Goal: Answer question/provide support: Answer question/provide support

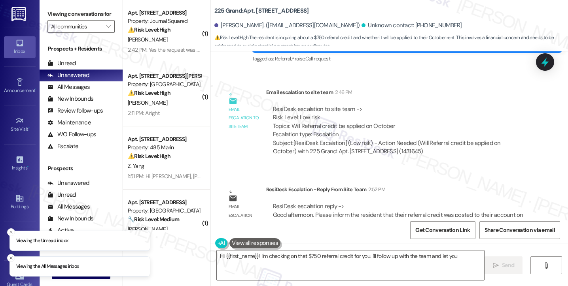
scroll to position [941, 0]
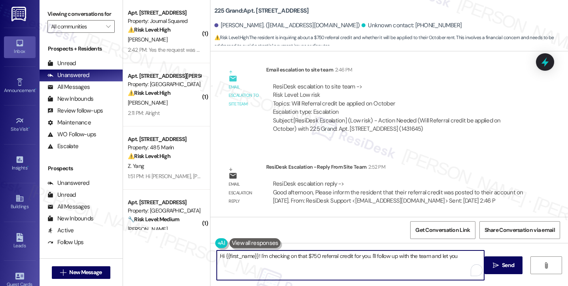
drag, startPoint x: 373, startPoint y: 267, endPoint x: 258, endPoint y: 257, distance: 115.9
click at [258, 257] on textarea "Hi {{first_name}}! I'm checking on that $750 referral credit for you. I'll foll…" at bounding box center [350, 266] width 267 height 30
paste textarea "referral credit was posted to their account on 8/26/2025."
click at [409, 257] on textarea "Hi {{first_name}}! Our team has confirmed that your referral credit was posted …" at bounding box center [350, 266] width 267 height 30
click at [408, 256] on textarea "Hi {{first_name}}! Our team has confirmed that your referral credit was posted …" at bounding box center [350, 266] width 267 height 30
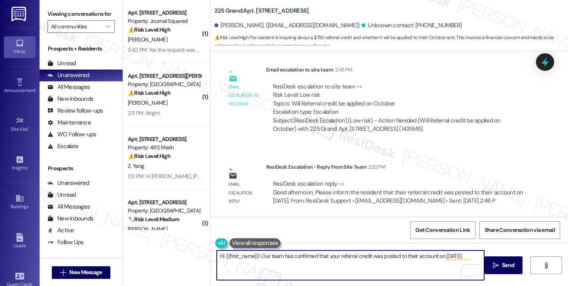
click at [408, 256] on textarea "Hi {{first_name}}! Our team has confirmed that your referral credit was posted …" at bounding box center [350, 266] width 267 height 30
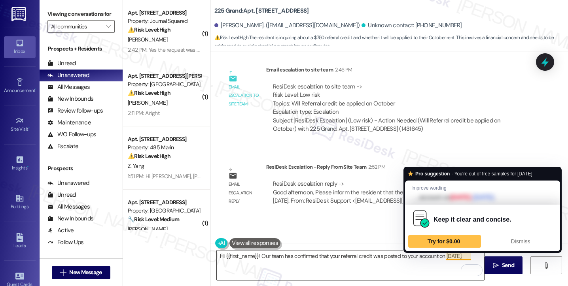
click at [419, 266] on textarea "Hi {{first_name}}! Our team has confirmed that your referral credit was posted …" at bounding box center [350, 266] width 267 height 30
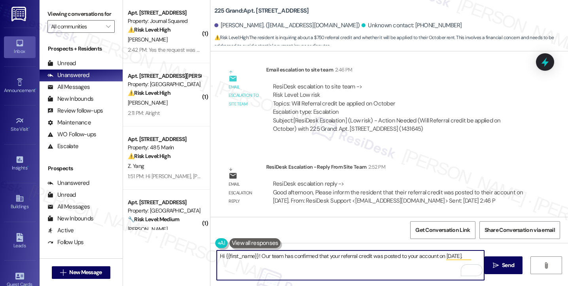
click at [476, 254] on textarea "Hi {{first_name}}! Our team has confirmed that your referral credit was posted …" at bounding box center [350, 266] width 267 height 30
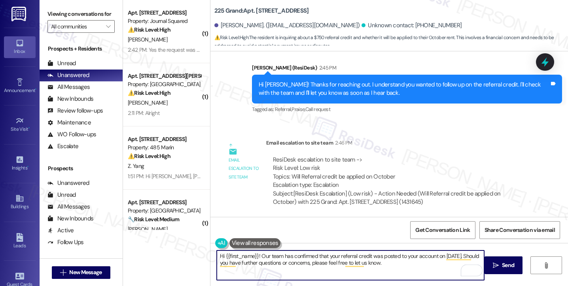
scroll to position [783, 0]
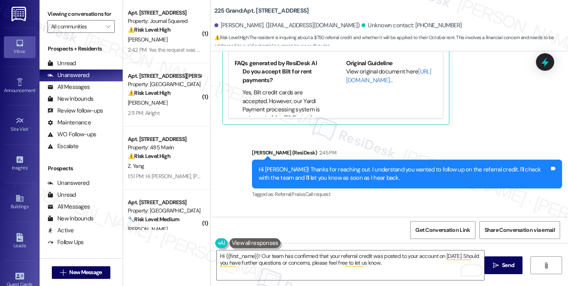
click at [270, 166] on div "Hi Utsav! Thanks for reaching out. I understand you wanted to follow up on the …" at bounding box center [404, 174] width 291 height 17
copy div "Utsav"
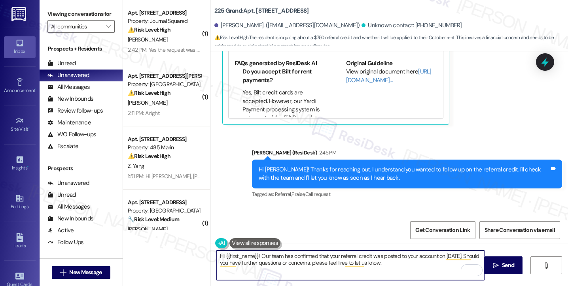
drag, startPoint x: 221, startPoint y: 256, endPoint x: 255, endPoint y: 253, distance: 33.4
click at [255, 253] on textarea "Hi {{first_name}}! Our team has confirmed that your referral credit was posted …" at bounding box center [350, 266] width 267 height 30
paste textarea "Utsav"
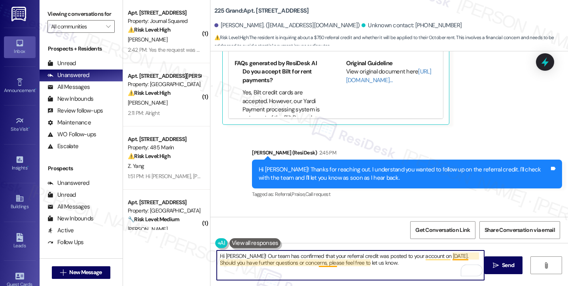
click at [317, 260] on textarea "Hi Utsav! Our team has confirmed that your referral credit was posted to your a…" at bounding box center [350, 266] width 267 height 30
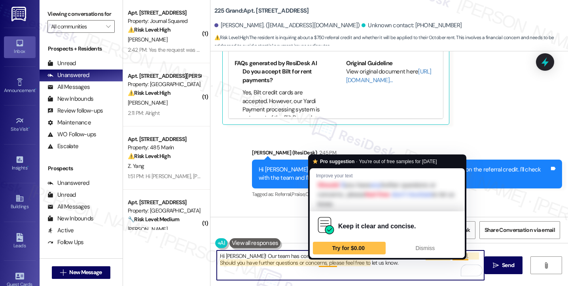
click at [386, 272] on textarea "Hi Utsav! Our team has confirmed that your referral credit was posted to your a…" at bounding box center [350, 266] width 267 height 30
drag, startPoint x: 340, startPoint y: 262, endPoint x: 315, endPoint y: 262, distance: 24.9
click at [315, 262] on textarea "Hi Utsav! Our team has confirmed that your referral credit was posted to your a…" at bounding box center [350, 266] width 267 height 30
type textarea "Hi Utsav! Our team has confirmed that your referral credit was posted to your a…"
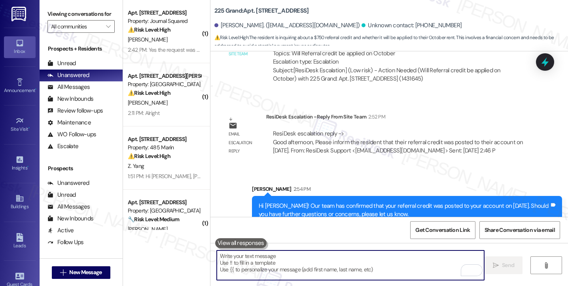
scroll to position [1005, 0]
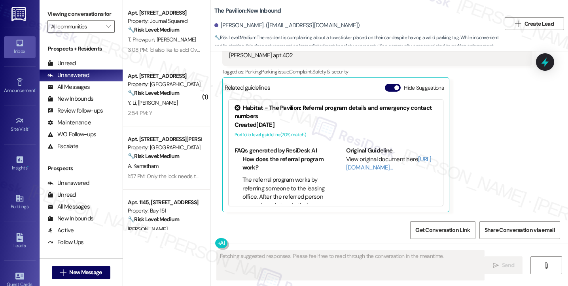
scroll to position [1371, 0]
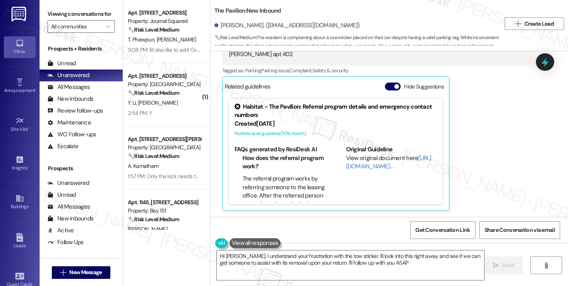
type textarea "Hi Fred, I understand your frustration with the tow sticker. I'll look into thi…"
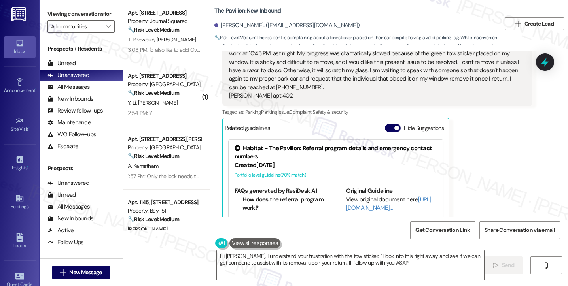
scroll to position [1252, 0]
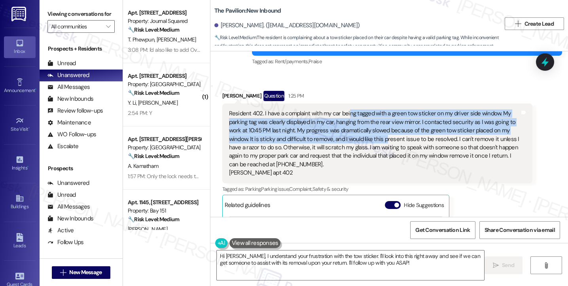
drag, startPoint x: 343, startPoint y: 112, endPoint x: 381, endPoint y: 136, distance: 45.2
click at [381, 136] on div "Resident 402. I have a complaint with my car being tagged with a green tow stic…" at bounding box center [374, 144] width 291 height 68
click at [278, 136] on div "Resident 402. I have a complaint with my car being tagged with a green tow stic…" at bounding box center [374, 144] width 291 height 68
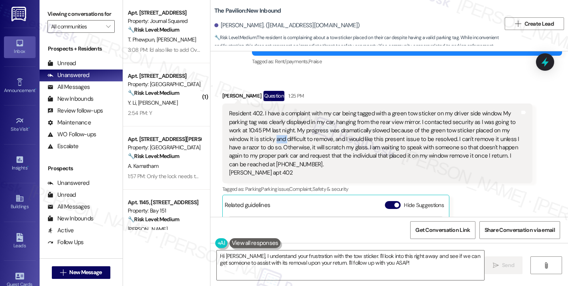
click at [278, 136] on div "Resident 402. I have a complaint with my car being tagged with a green tow stic…" at bounding box center [374, 144] width 291 height 68
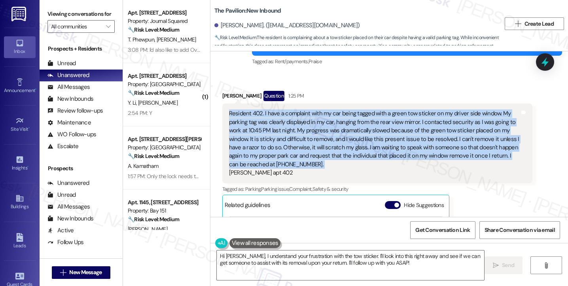
click at [278, 136] on div "Resident 402. I have a complaint with my car being tagged with a green tow stic…" at bounding box center [374, 144] width 291 height 68
click at [343, 125] on div "Resident 402. I have a complaint with my car being tagged with a green tow stic…" at bounding box center [374, 144] width 291 height 68
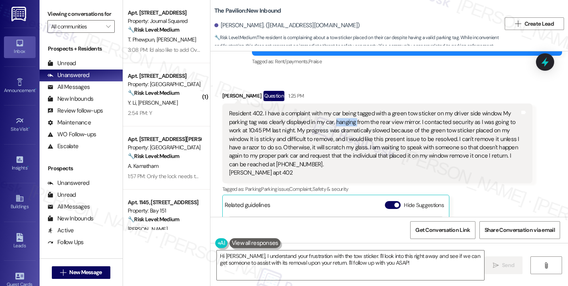
click at [343, 125] on div "Resident 402. I have a complaint with my car being tagged with a green tow stic…" at bounding box center [374, 144] width 291 height 68
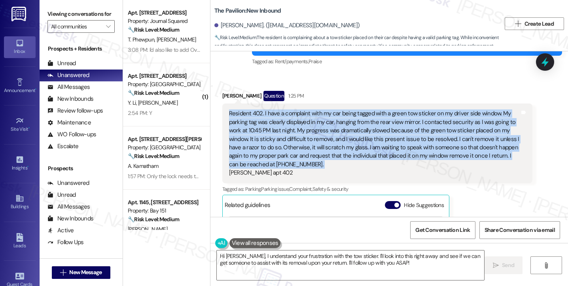
click at [343, 125] on div "Resident 402. I have a complaint with my car being tagged with a green tow stic…" at bounding box center [374, 144] width 291 height 68
click at [330, 129] on div "Resident 402. I have a complaint with my car being tagged with a green tow stic…" at bounding box center [374, 144] width 291 height 68
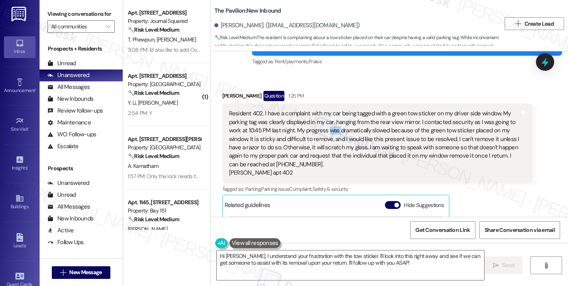
click at [330, 129] on div "Resident 402. I have a complaint with my car being tagged with a green tow stic…" at bounding box center [374, 144] width 291 height 68
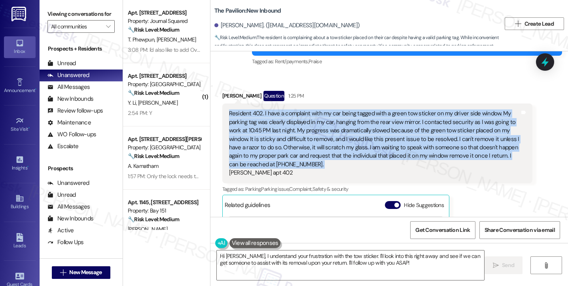
click at [330, 129] on div "Resident 402. I have a complaint with my car being tagged with a green tow stic…" at bounding box center [374, 144] width 291 height 68
click at [326, 130] on div "Resident 402. I have a complaint with my car being tagged with a green tow stic…" at bounding box center [374, 144] width 291 height 68
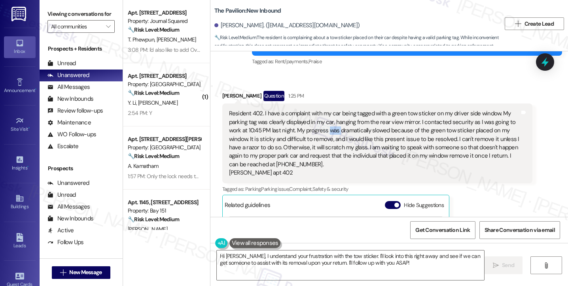
click at [326, 130] on div "Resident 402. I have a complaint with my car being tagged with a green tow stic…" at bounding box center [374, 144] width 291 height 68
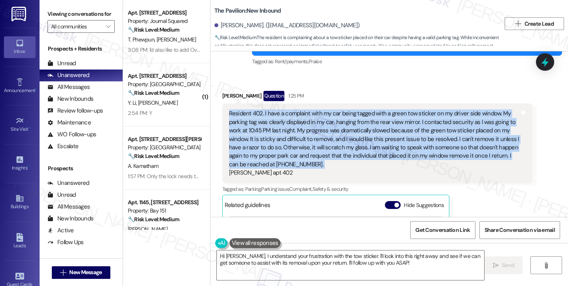
click at [326, 130] on div "Resident 402. I have a complaint with my car being tagged with a green tow stic…" at bounding box center [374, 144] width 291 height 68
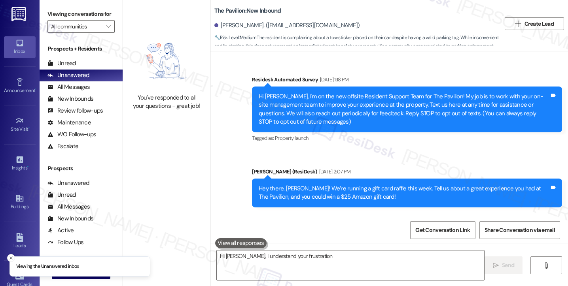
type textarea "Hi [PERSON_NAME], I understand your frustration with"
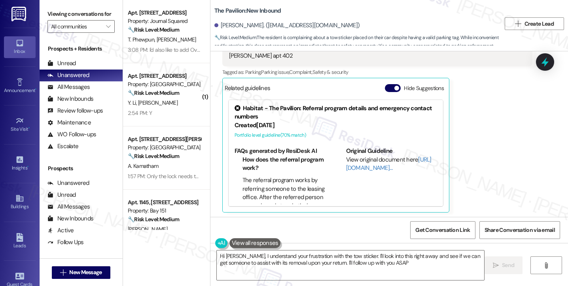
type textarea "Hi [PERSON_NAME], I understand your frustration with the tow sticker. I'll look…"
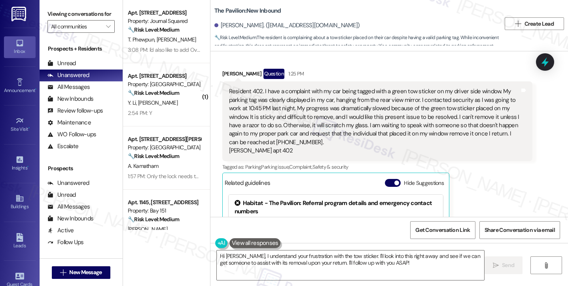
scroll to position [1212, 0]
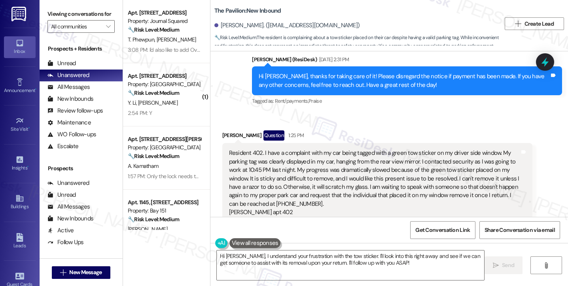
click at [311, 155] on div "Resident 402. I have a complaint with my car being tagged with a green tow stic…" at bounding box center [374, 183] width 291 height 68
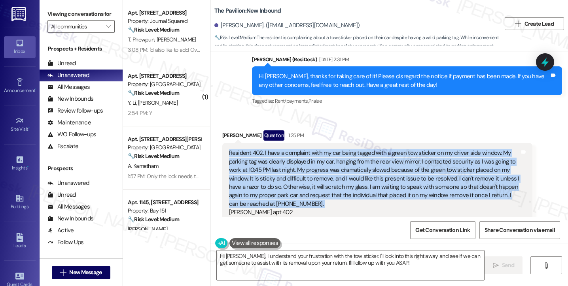
click at [311, 155] on div "Resident 402. I have a complaint with my car being tagged with a green tow stic…" at bounding box center [374, 183] width 291 height 68
click at [343, 162] on div "Resident 402. I have a complaint with my car being tagged with a green tow stic…" at bounding box center [374, 183] width 291 height 68
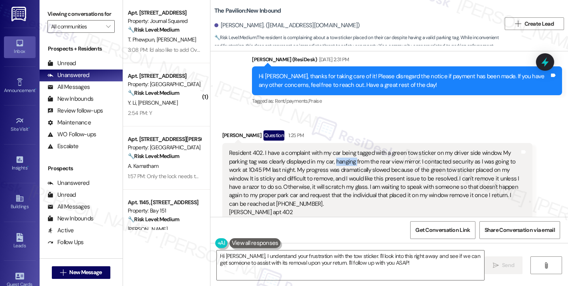
click at [343, 162] on div "Resident 402. I have a complaint with my car being tagged with a green tow stic…" at bounding box center [374, 183] width 291 height 68
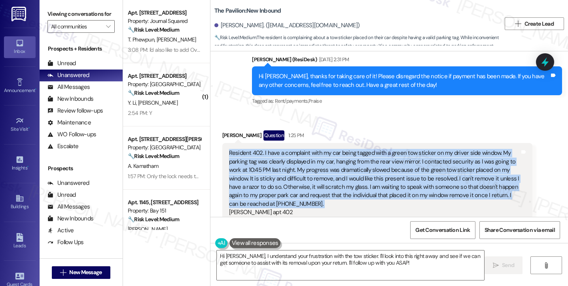
click at [343, 162] on div "Resident 402. I have a complaint with my car being tagged with a green tow stic…" at bounding box center [374, 183] width 291 height 68
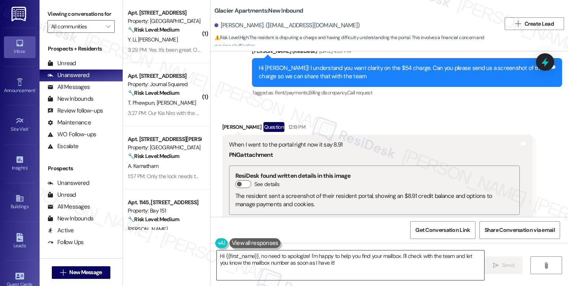
click at [332, 258] on textarea "Hi {{first_name}}, no need to apologize! I'm happy to help you find your mailbo…" at bounding box center [350, 266] width 267 height 30
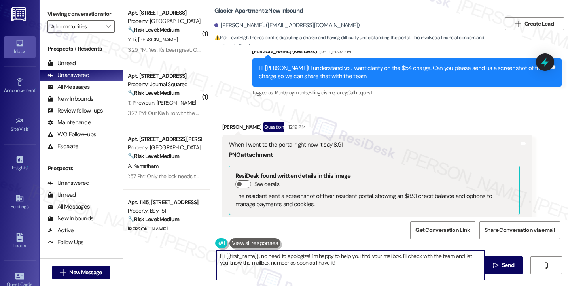
click at [333, 259] on textarea "Hi {{first_name}}, no need to apologize! I'm happy to help you find your mailbo…" at bounding box center [350, 266] width 267 height 30
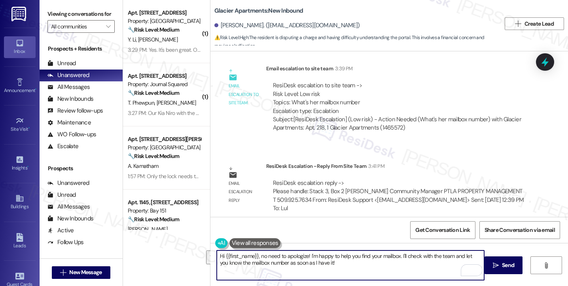
scroll to position [912, 0]
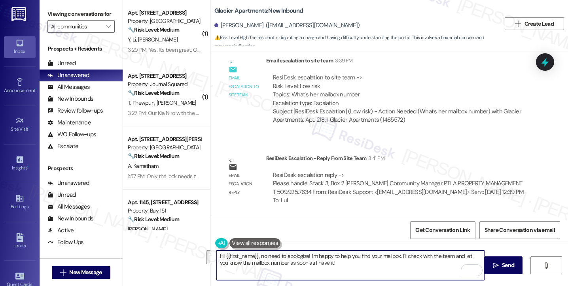
click at [342, 263] on textarea "Hi {{first_name}}, no need to apologize! I'm happy to help you find your mailbo…" at bounding box center [350, 266] width 267 height 30
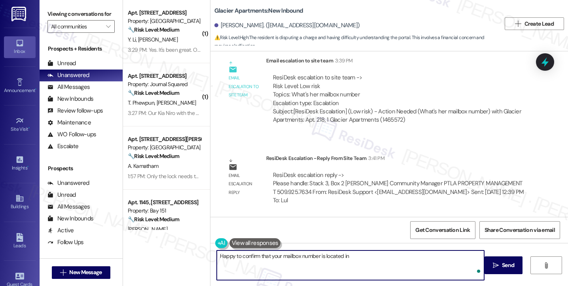
paste textarea "Stack 3, Box 2"
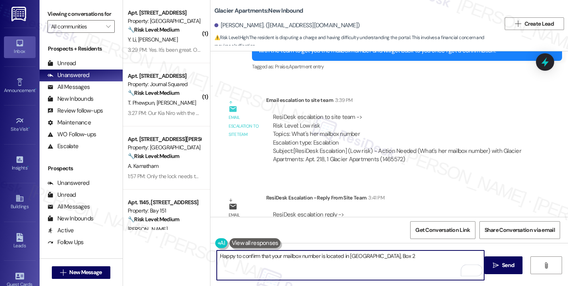
scroll to position [833, 0]
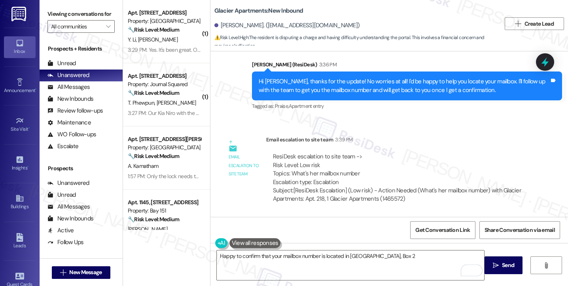
click at [330, 170] on div "ResiDesk escalation to site team -> Risk Level: Low risk Topics: What's her mai…" at bounding box center [399, 170] width 253 height 34
click at [334, 83] on div "Hi Amanda, thanks for the update! No worries at all! I'd be happy to help you l…" at bounding box center [404, 85] width 291 height 17
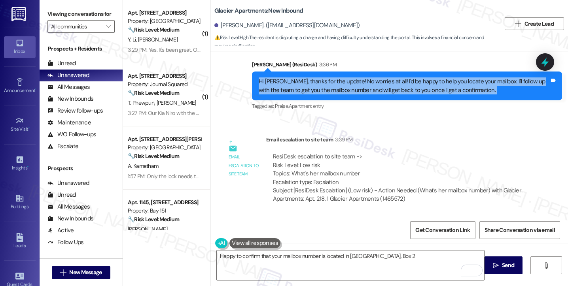
click at [334, 83] on div "Hi Amanda, thanks for the update! No worries at all! I'd be happy to help you l…" at bounding box center [404, 85] width 291 height 17
click at [453, 93] on div "Hi Amanda, thanks for the update! No worries at all! I'd be happy to help you l…" at bounding box center [404, 85] width 291 height 17
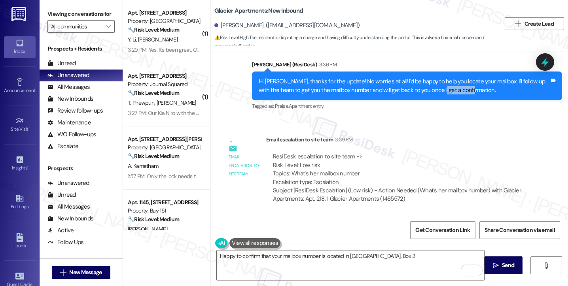
click at [453, 93] on div "Hi Amanda, thanks for the update! No worries at all! I'd be happy to help you l…" at bounding box center [404, 85] width 291 height 17
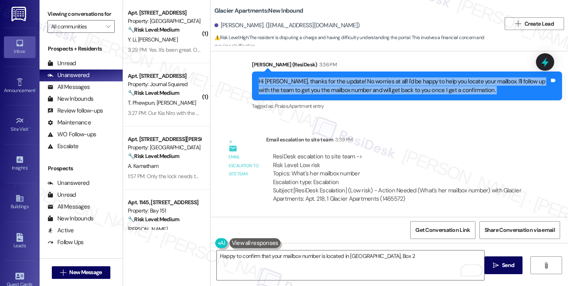
click at [453, 93] on div "Hi Amanda, thanks for the update! No worries at all! I'd be happy to help you l…" at bounding box center [404, 85] width 291 height 17
click at [312, 91] on div "Hi Amanda, thanks for the update! No worries at all! I'd be happy to help you l…" at bounding box center [404, 85] width 291 height 17
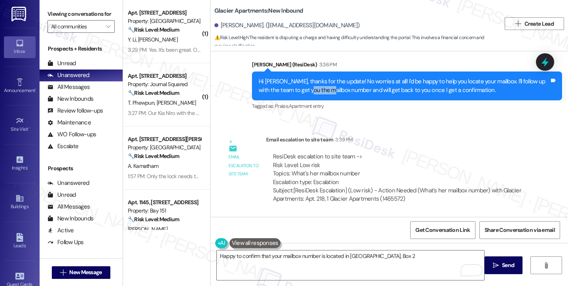
click at [312, 91] on div "Hi Amanda, thanks for the update! No worries at all! I'd be happy to help you l…" at bounding box center [404, 85] width 291 height 17
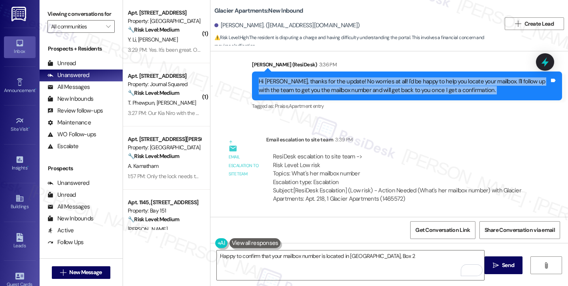
click at [312, 91] on div "Hi Amanda, thanks for the update! No worries at all! I'd be happy to help you l…" at bounding box center [404, 85] width 291 height 17
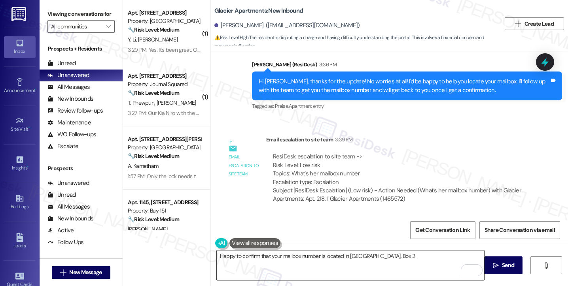
click at [288, 255] on textarea "Happy to confirm that your mailbox number is located in Stack 3, Box 2" at bounding box center [350, 266] width 267 height 30
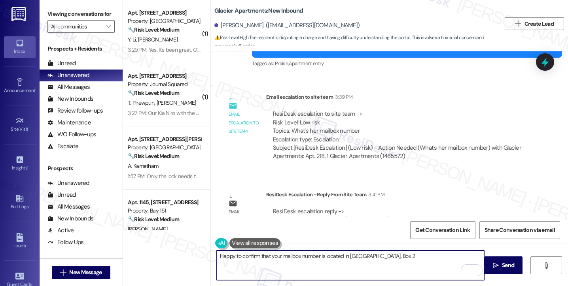
scroll to position [912, 0]
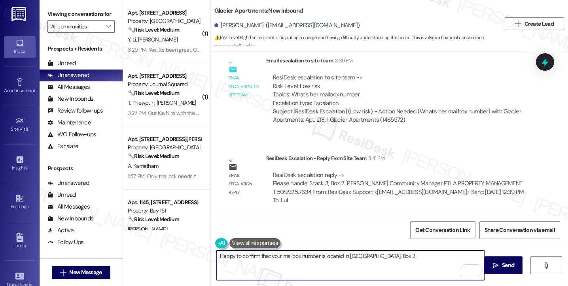
click at [394, 251] on textarea "Happy to confirm that your mailbox number is located in Stack 3, Box 2" at bounding box center [350, 266] width 267 height 30
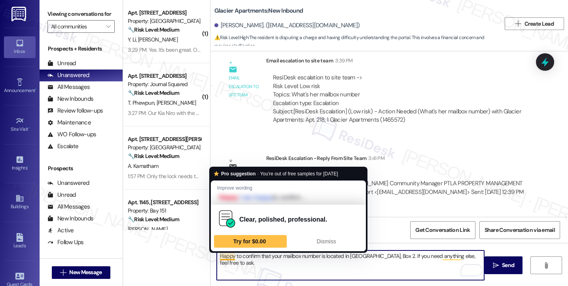
click at [217, 257] on textarea "Happy to confirm that your mailbox number is located in Stack 3, Box 2. If you …" at bounding box center [350, 266] width 267 height 30
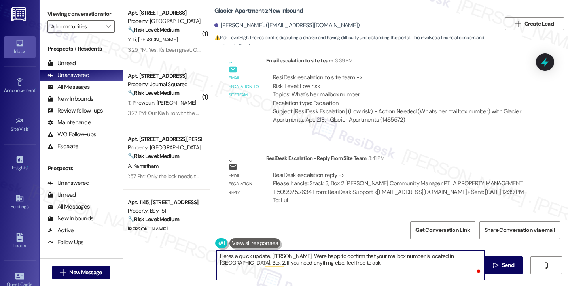
type textarea "Here's a quick update, Amanda! We're happy to confirm that your mailbox number …"
click at [329, 258] on textarea "Here's a quick update, Amanda! We're happy to confirm that your mailbox number …" at bounding box center [350, 266] width 267 height 30
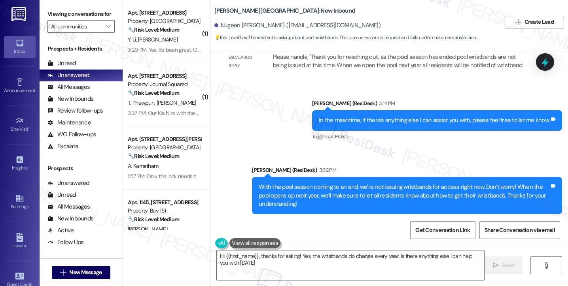
type textarea "Hi {{first_name}}, thanks for asking! Yes, the wristbands do change every year.…"
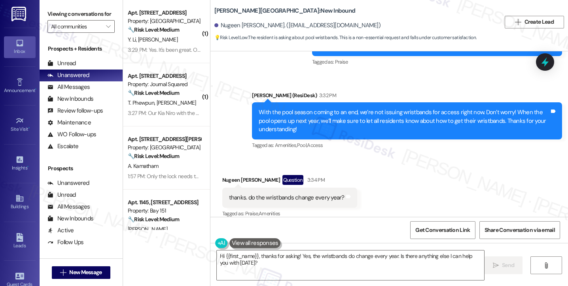
click at [282, 194] on div "thanks. do the wristbands change every year?" at bounding box center [286, 198] width 115 height 8
click at [321, 108] on div "With the pool season coming to an end, we’re not issuing wristbands for access …" at bounding box center [404, 120] width 291 height 25
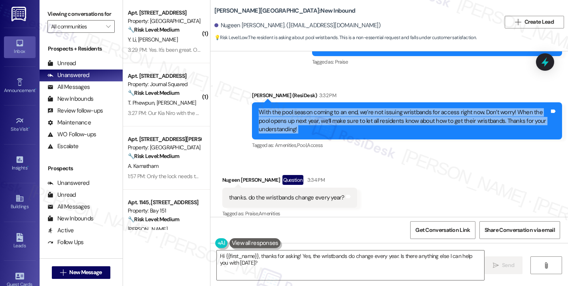
click at [321, 108] on div "With the pool season coming to an end, we’re not issuing wristbands for access …" at bounding box center [404, 120] width 291 height 25
click at [319, 108] on div "With the pool season coming to an end, we’re not issuing wristbands for access …" at bounding box center [404, 120] width 291 height 25
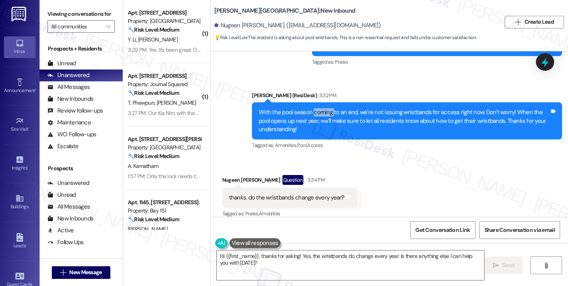
click at [319, 108] on div "With the pool season coming to an end, we’re not issuing wristbands for access …" at bounding box center [404, 120] width 291 height 25
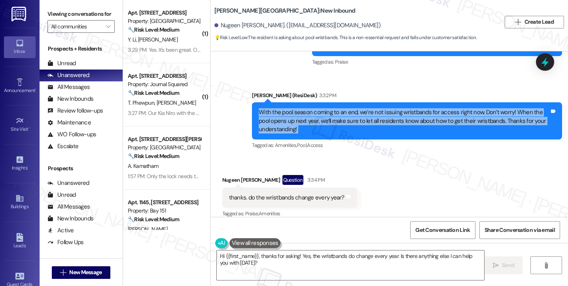
click at [319, 108] on div "With the pool season coming to an end, we’re not issuing wristbands for access …" at bounding box center [404, 120] width 291 height 25
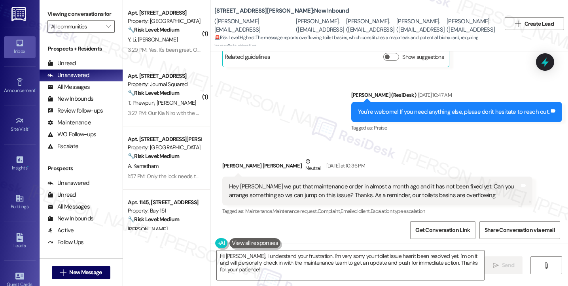
scroll to position [7532, 0]
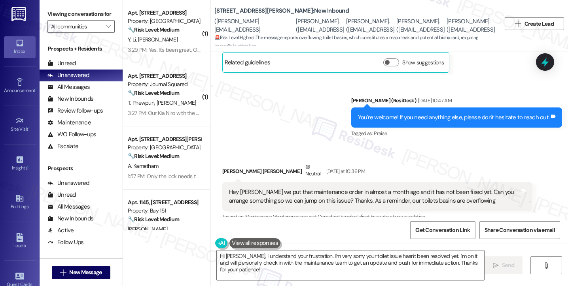
click at [307, 188] on div "Hey [PERSON_NAME] we put that maintenance order in almost a month ago and it ha…" at bounding box center [374, 196] width 291 height 17
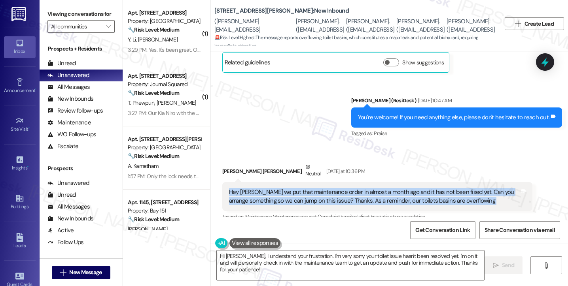
click at [307, 188] on div "Hey [PERSON_NAME] we put that maintenance order in almost a month ago and it ha…" at bounding box center [374, 196] width 291 height 17
click at [288, 259] on textarea "Hi [PERSON_NAME], I understand your frustration. I'm very sorry your toilet iss…" at bounding box center [350, 266] width 267 height 30
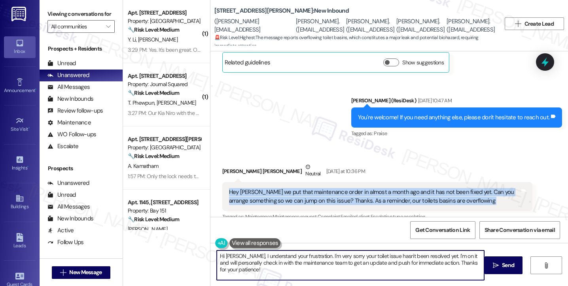
click at [288, 259] on textarea "Hi [PERSON_NAME], I understand your frustration. I'm very sorry your toilet iss…" at bounding box center [350, 266] width 267 height 30
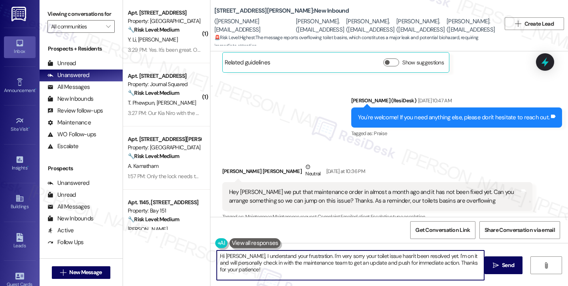
click at [288, 259] on textarea "Hi [PERSON_NAME], I understand your frustration. I'm very sorry your toilet iss…" at bounding box center [350, 266] width 267 height 30
click at [266, 268] on textarea "Hi [PERSON_NAME], I understand your frustration. I'm very sorry your toilet iss…" at bounding box center [350, 266] width 267 height 30
drag, startPoint x: 248, startPoint y: 274, endPoint x: 252, endPoint y: 253, distance: 21.7
click at [243, 255] on textarea "Hi [PERSON_NAME], I understand your frustration. I'm very sorry your toilet iss…" at bounding box center [350, 266] width 267 height 30
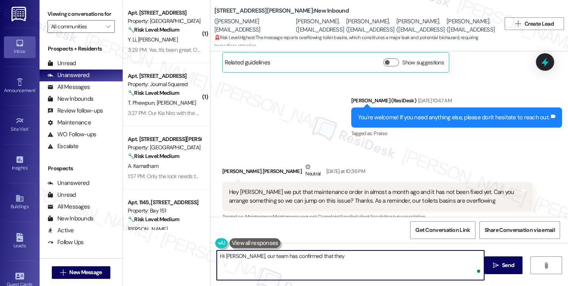
paste textarea "We have reached out to a plumber to have them come take a look and get this fix…"
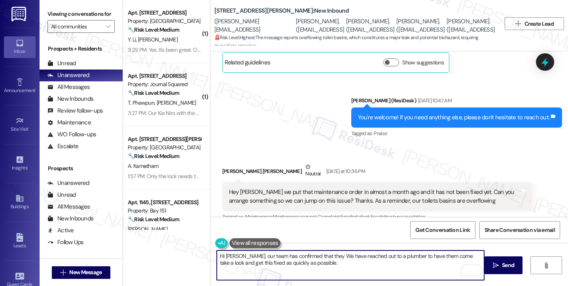
click at [324, 254] on textarea "Hi [PERSON_NAME], our team has confirmed that they We have reached out to a plu…" at bounding box center [350, 266] width 267 height 30
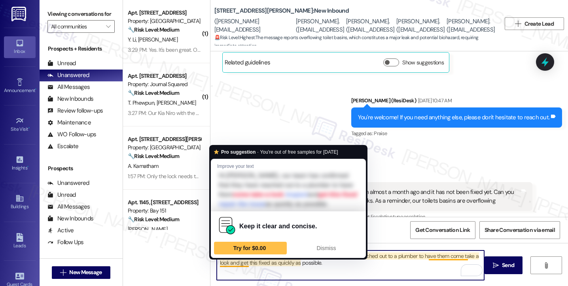
click at [237, 264] on textarea "Hi [PERSON_NAME], our team has confirmed that they have reached out to a plumbe…" at bounding box center [350, 266] width 267 height 30
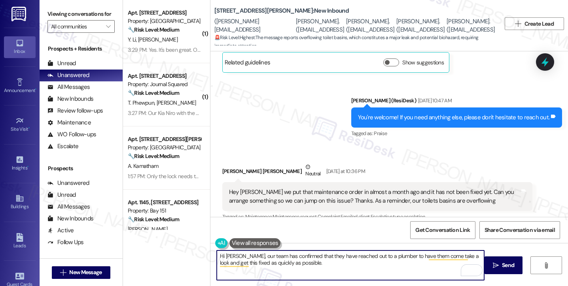
drag, startPoint x: 291, startPoint y: 259, endPoint x: 299, endPoint y: 261, distance: 8.4
click at [291, 259] on textarea "Hi [PERSON_NAME], our team has confirmed that they have reached out to a plumbe…" at bounding box center [350, 266] width 267 height 30
click at [332, 261] on textarea "Hi [PERSON_NAME], our team has confirmed that they have reached out to a plumbe…" at bounding box center [350, 266] width 267 height 30
click at [396, 261] on textarea "Hi [PERSON_NAME], our team has confirmed that they have reached out to a plumbe…" at bounding box center [350, 266] width 267 height 30
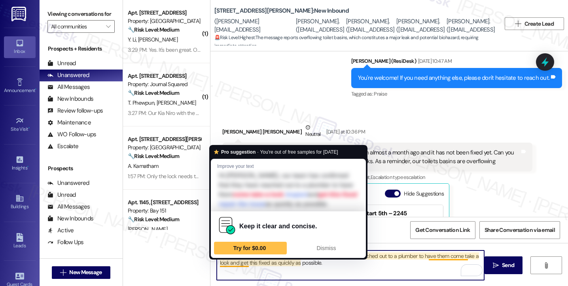
click at [234, 261] on textarea "Hi [PERSON_NAME], our team has confirmed that they have reached out to a plumbe…" at bounding box center [350, 266] width 267 height 30
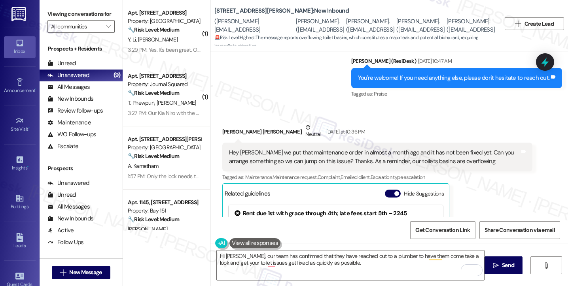
click at [50, 19] on label "Viewing conversations for" at bounding box center [80, 14] width 67 height 12
click at [299, 261] on textarea "Hi [PERSON_NAME], our team has confirmed that they have reached out to a plumbe…" at bounding box center [350, 266] width 267 height 30
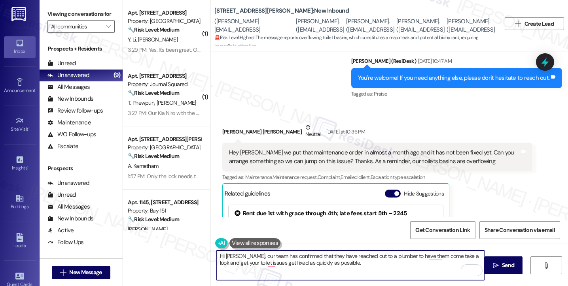
click at [299, 261] on textarea "Hi [PERSON_NAME], our team has confirmed that they have reached out to a plumbe…" at bounding box center [350, 266] width 267 height 30
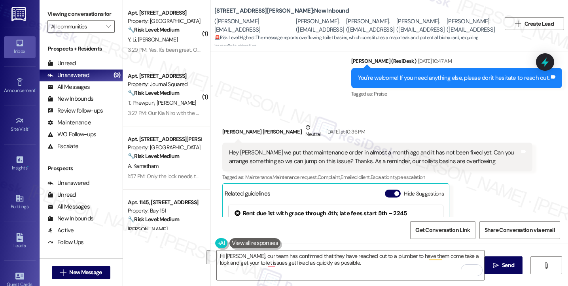
click at [51, 17] on label "Viewing conversations for" at bounding box center [80, 14] width 67 height 12
click at [49, 12] on label "Viewing conversations for" at bounding box center [80, 14] width 67 height 12
click at [368, 273] on textarea "Hi [PERSON_NAME], our team has confirmed that they have reached out to a plumbe…" at bounding box center [350, 266] width 267 height 30
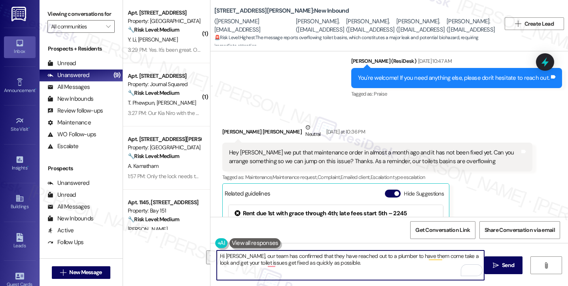
drag, startPoint x: 372, startPoint y: 270, endPoint x: 243, endPoint y: 257, distance: 129.9
click at [243, 257] on textarea "Hi [PERSON_NAME], our team has confirmed that they have reached out to a plumbe…" at bounding box center [350, 266] width 267 height 30
paste textarea "Hi [PERSON_NAME], Our team has confirmed that they’ve reached out to a plumber …"
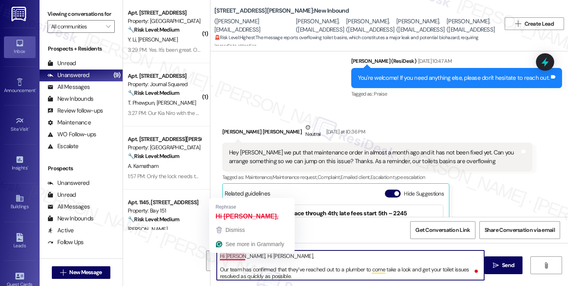
drag, startPoint x: 219, startPoint y: 269, endPoint x: 242, endPoint y: 253, distance: 27.6
click at [242, 253] on textarea "Hi [PERSON_NAME], Hi [PERSON_NAME], Our team has confirmed that they’ve reached…" at bounding box center [350, 266] width 267 height 30
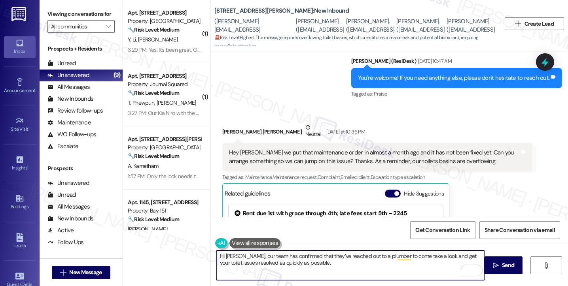
click at [329, 263] on textarea "Hi [PERSON_NAME], our team has confirmed that they’ve reached out to a plumber …" at bounding box center [350, 266] width 267 height 30
click at [378, 258] on textarea "Hi [PERSON_NAME], our team has confirmed that they’ve reached out to a plumber …" at bounding box center [350, 266] width 267 height 30
click at [361, 265] on textarea "Hi [PERSON_NAME], our team has confirmed that they’ve reached out to a plumber …" at bounding box center [350, 266] width 267 height 30
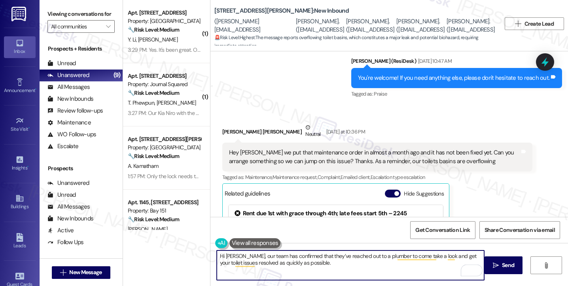
click at [327, 267] on textarea "Hi [PERSON_NAME], our team has confirmed that they’ve reached out to a plumber …" at bounding box center [350, 266] width 267 height 30
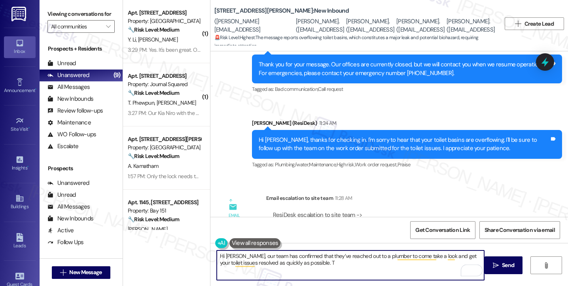
scroll to position [7861, 0]
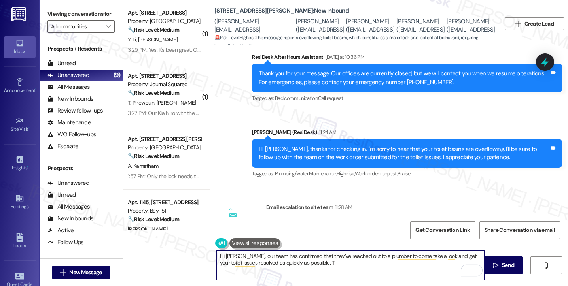
click at [435, 145] on div "Hi [PERSON_NAME], thanks for checking in. I'm sorry to hear that your toilet ba…" at bounding box center [404, 153] width 291 height 17
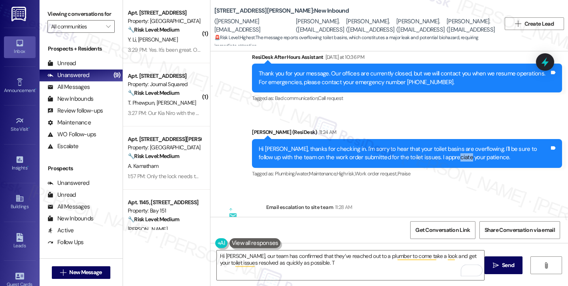
click at [435, 145] on div "Hi [PERSON_NAME], thanks for checking in. I'm sorry to hear that your toilet ba…" at bounding box center [404, 153] width 291 height 17
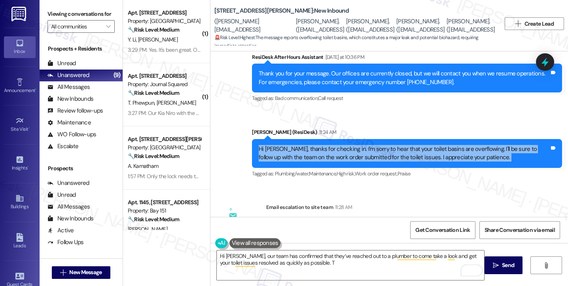
click at [435, 145] on div "Hi [PERSON_NAME], thanks for checking in. I'm sorry to hear that your toilet ba…" at bounding box center [404, 153] width 291 height 17
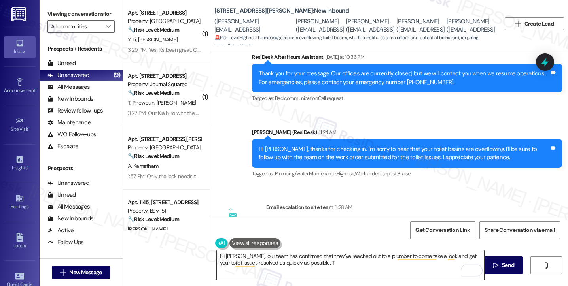
click at [316, 263] on textarea "Hi [PERSON_NAME], our team has confirmed that they’ve reached out to a plumber …" at bounding box center [350, 266] width 267 height 30
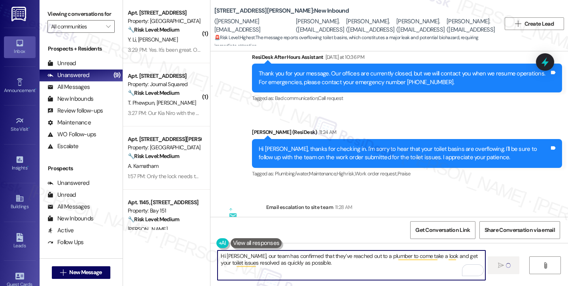
type textarea "Hi [PERSON_NAME], our team has confirmed that they’ve reached out to a plumber …"
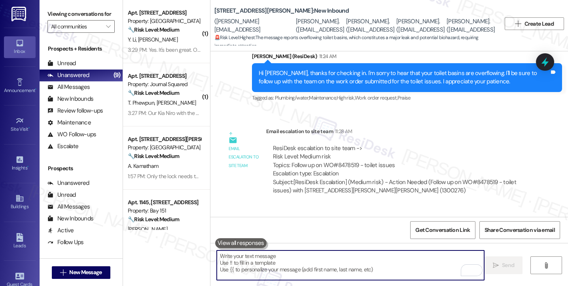
scroll to position [7979, 0]
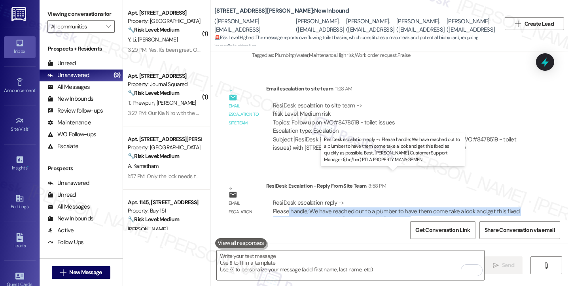
drag, startPoint x: 345, startPoint y: 187, endPoint x: 385, endPoint y: 189, distance: 40.8
click at [385, 199] on div "ResiDesk escalation reply -> Please handle; We have reached out to a plumber to…" at bounding box center [399, 215] width 252 height 33
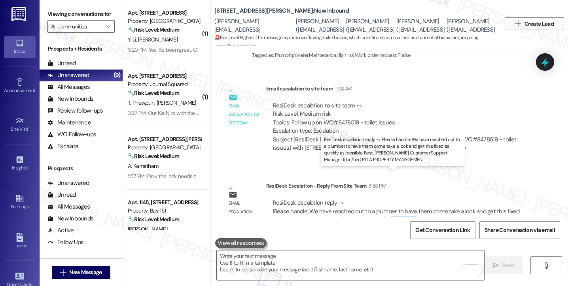
click at [385, 199] on div "ResiDesk escalation reply -> Please handle; We have reached out to a plumber to…" at bounding box center [399, 215] width 252 height 33
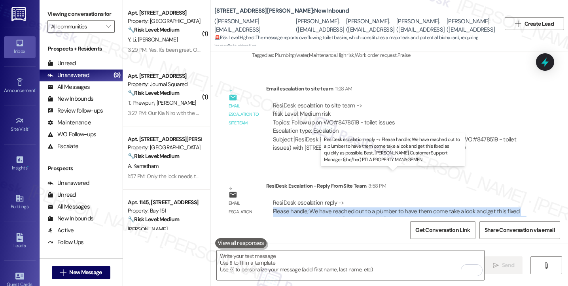
click at [385, 199] on div "ResiDesk escalation reply -> Please handle; We have reached out to a plumber to…" at bounding box center [399, 215] width 252 height 33
